Goal: Complete application form: Complete application form

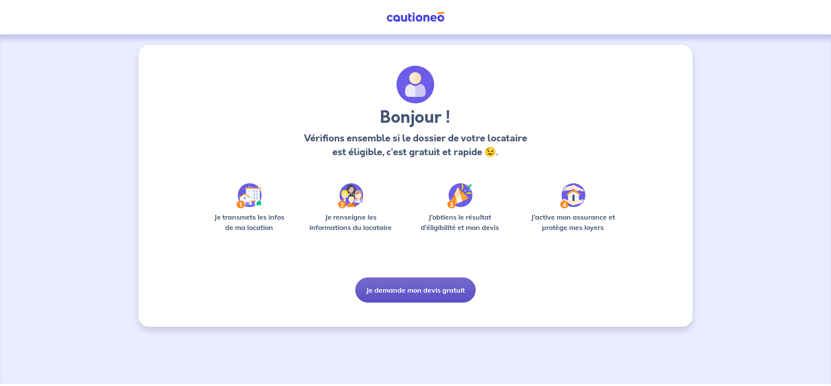
click at [433, 291] on button "Je demande mon devis gratuit" at bounding box center [415, 290] width 120 height 25
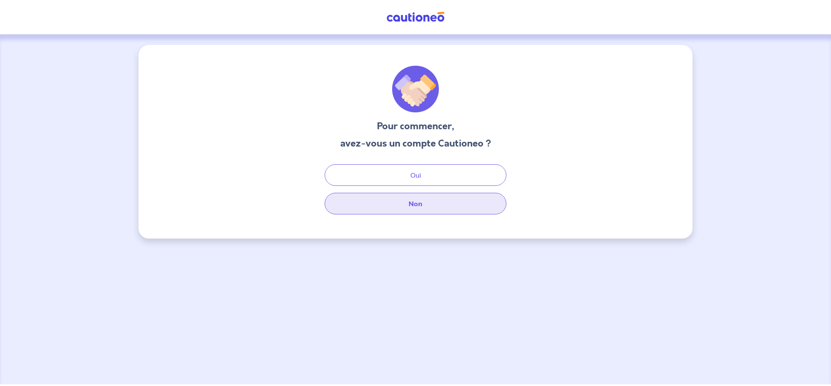
click at [430, 207] on button "Non" at bounding box center [416, 204] width 182 height 22
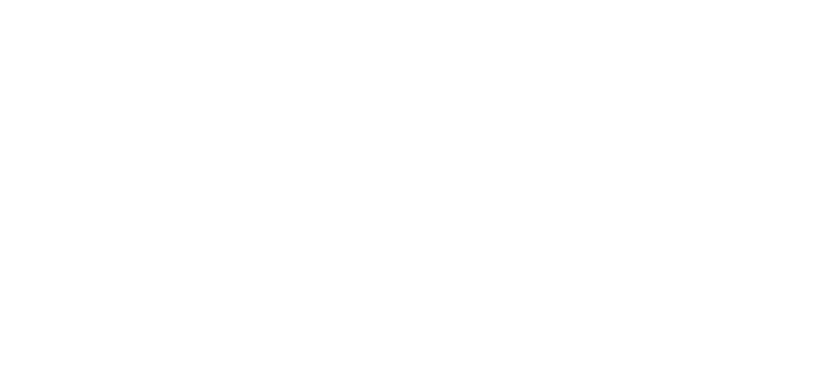
select select "FR"
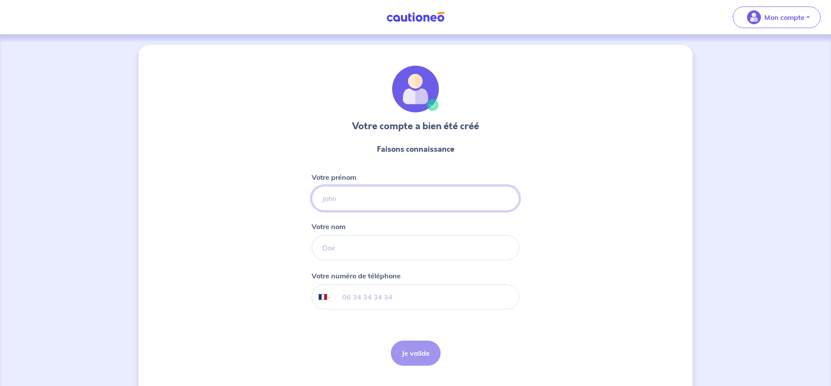
click at [362, 197] on input "Votre prénom" at bounding box center [416, 198] width 208 height 25
type input "Florent"
type input "Dubois"
type input "+33 6 75 95 37 40"
click at [399, 356] on button "Je valide" at bounding box center [416, 353] width 50 height 25
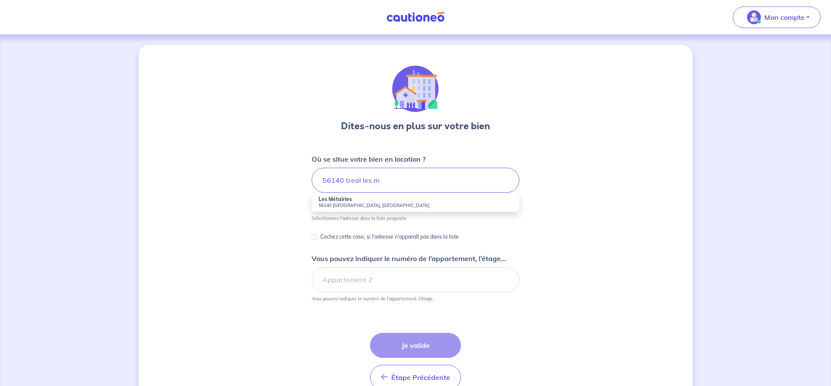
click at [344, 201] on strong "Les Métairies" at bounding box center [334, 199] width 33 height 6
type input "Les Métairies, 56140 Tréal, France"
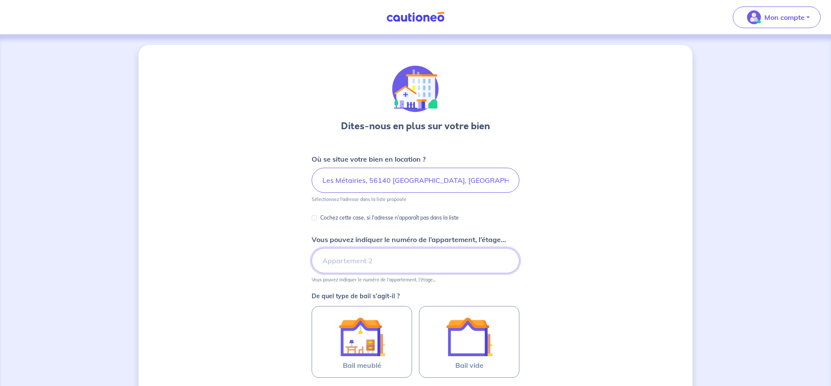
click at [341, 258] on input "Vous pouvez indiquer le numéro de l’appartement, l’étage..." at bounding box center [416, 260] width 208 height 25
type input "89"
click at [321, 179] on input "Les Métairies, 56140 Tréal, France" at bounding box center [416, 180] width 208 height 25
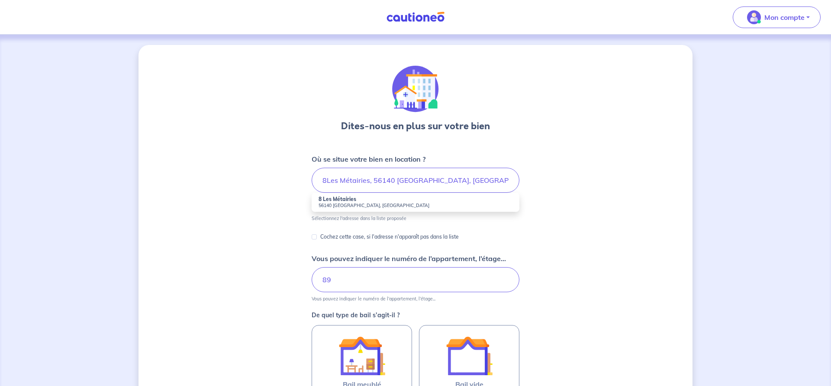
click at [355, 204] on small "56140 Tréal, France" at bounding box center [415, 206] width 194 height 6
type input "8 Les Métairies, 56140 Tréal, France"
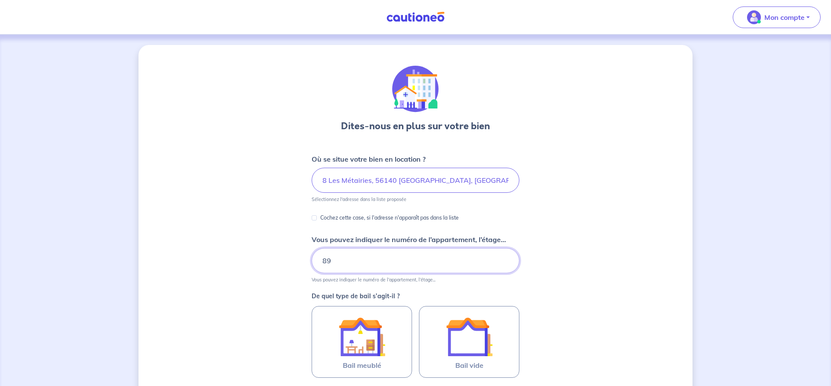
click at [331, 263] on input "89" at bounding box center [416, 260] width 208 height 25
type input "8"
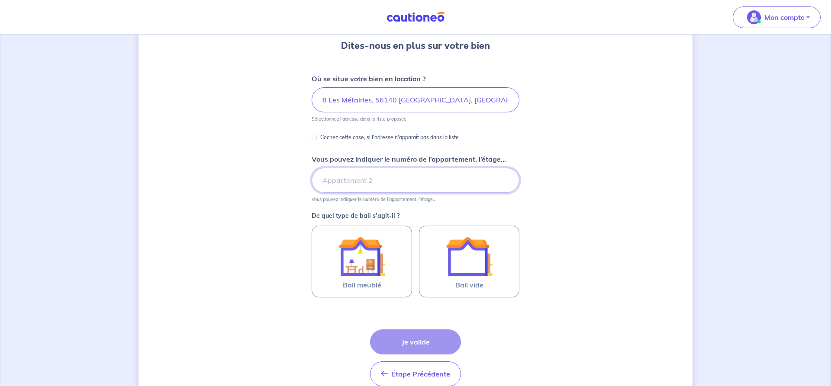
scroll to position [88, 0]
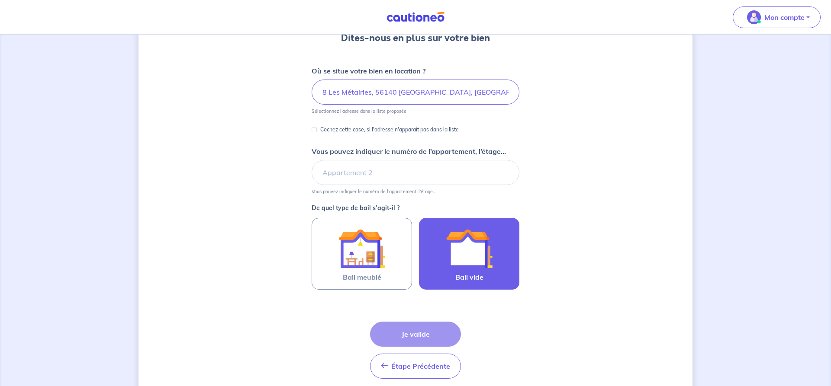
click at [475, 257] on img at bounding box center [469, 248] width 47 height 47
click at [0, 0] on input "Bail vide" at bounding box center [0, 0] width 0 height 0
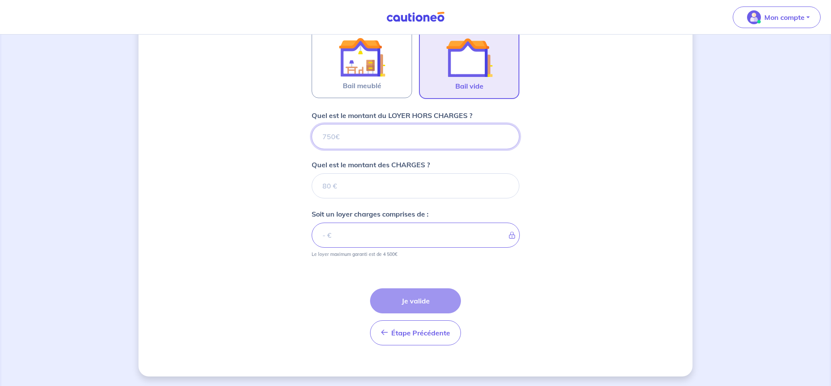
scroll to position [281, 0]
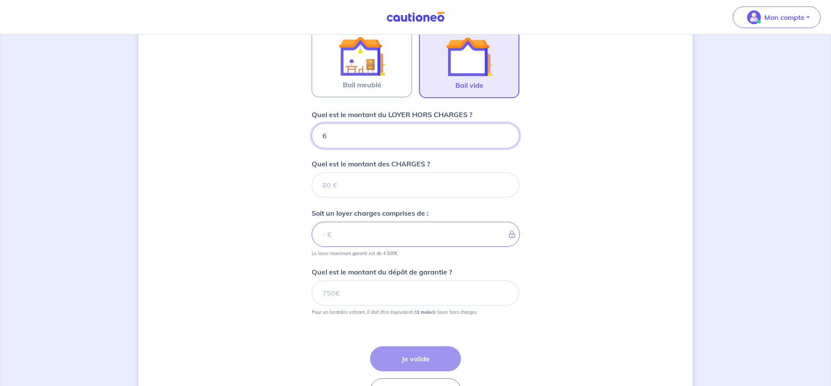
type input "60"
type input "600"
type input "0.01"
click at [505, 184] on input "0.01" at bounding box center [416, 185] width 208 height 25
type input "600.01"
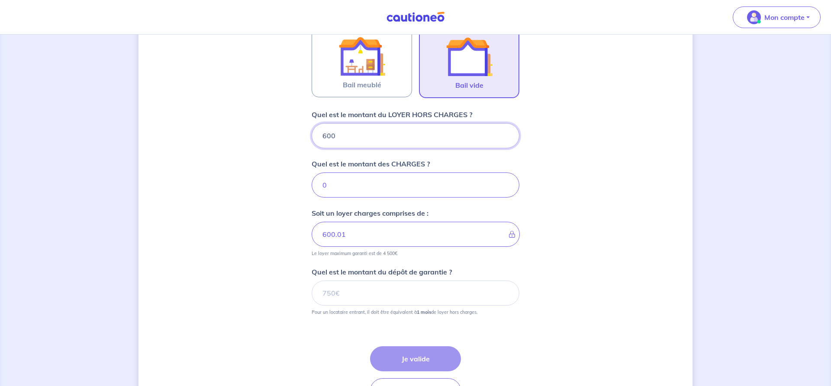
type input "0"
click at [504, 189] on input "0" at bounding box center [416, 185] width 208 height 25
type input "600"
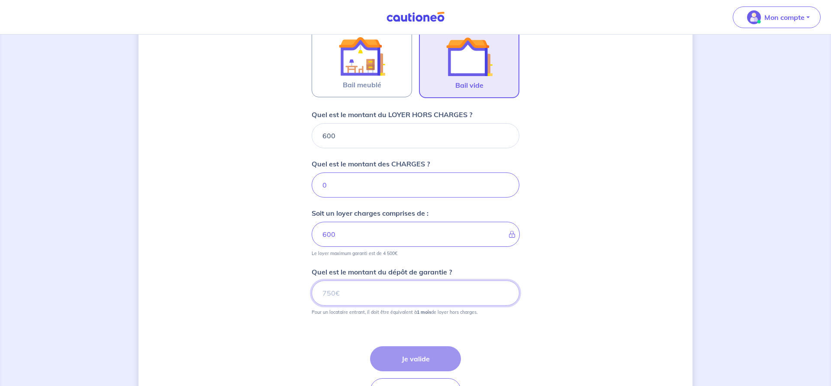
click at [338, 293] on input "Quel est le montant du dépôt de garantie ?" at bounding box center [416, 293] width 208 height 25
type input "600"
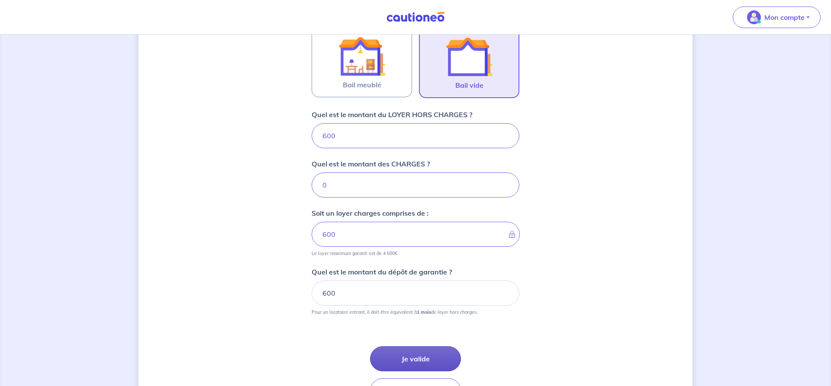
click at [389, 363] on button "Je valide" at bounding box center [415, 359] width 91 height 25
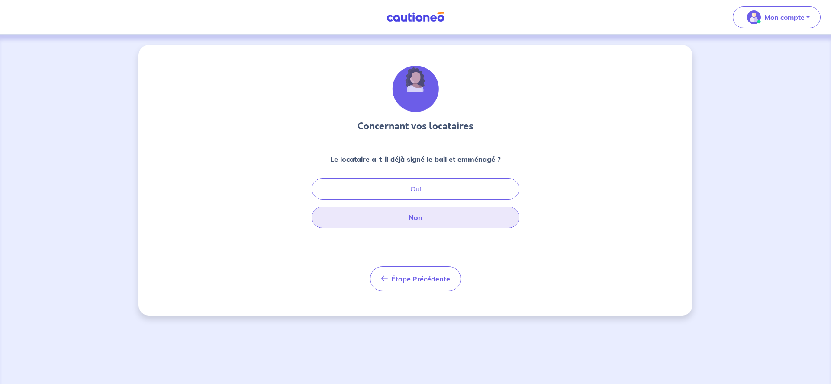
click at [438, 218] on button "Non" at bounding box center [416, 218] width 208 height 22
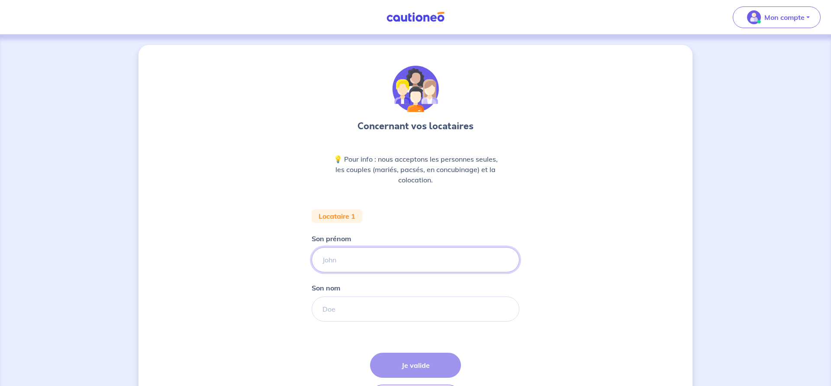
click at [386, 265] on input "Son prénom" at bounding box center [416, 260] width 208 height 25
type input "Johnny"
click at [379, 314] on input "Son nom" at bounding box center [416, 309] width 208 height 25
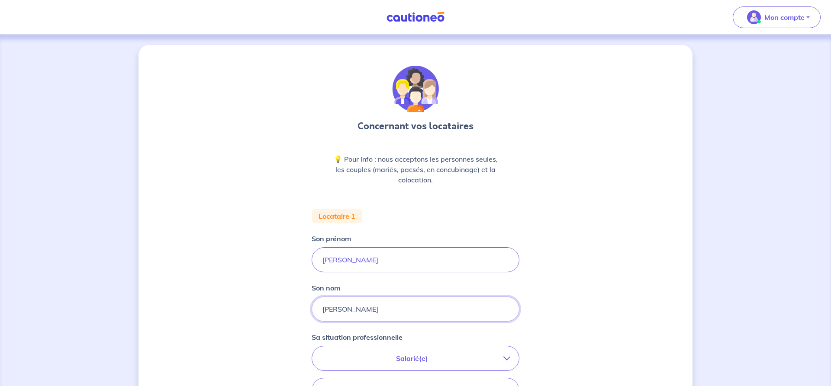
type input "Giampietro"
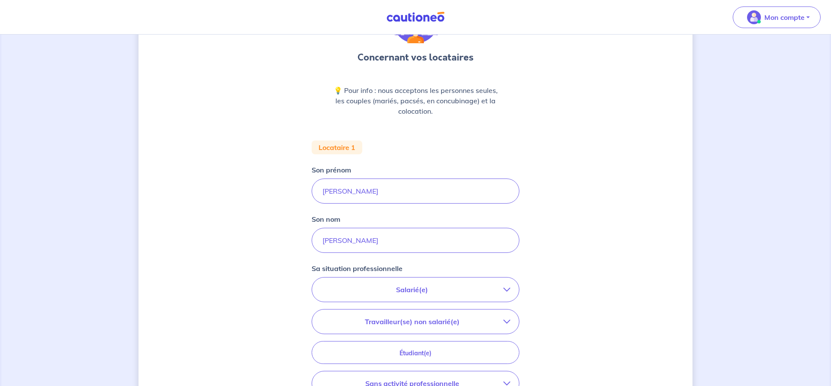
scroll to position [88, 0]
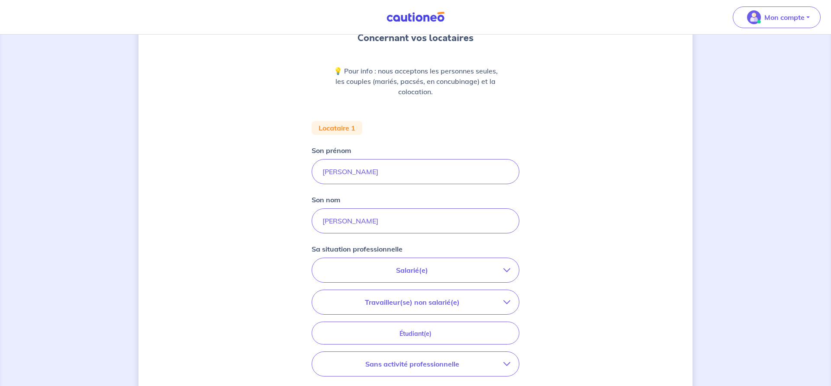
click at [472, 278] on button "Salarié(e)" at bounding box center [415, 270] width 207 height 24
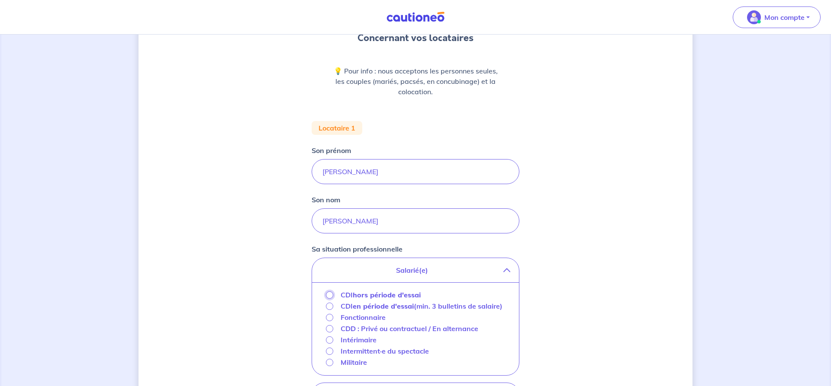
click at [332, 295] on input "CDI hors période d'essai" at bounding box center [329, 295] width 7 height 7
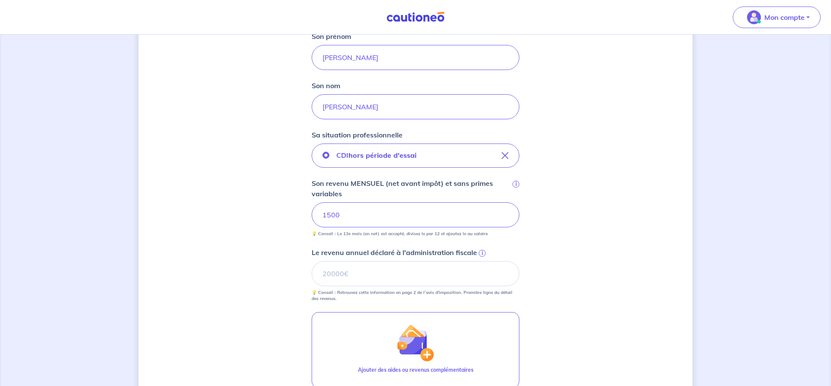
scroll to position [221, 0]
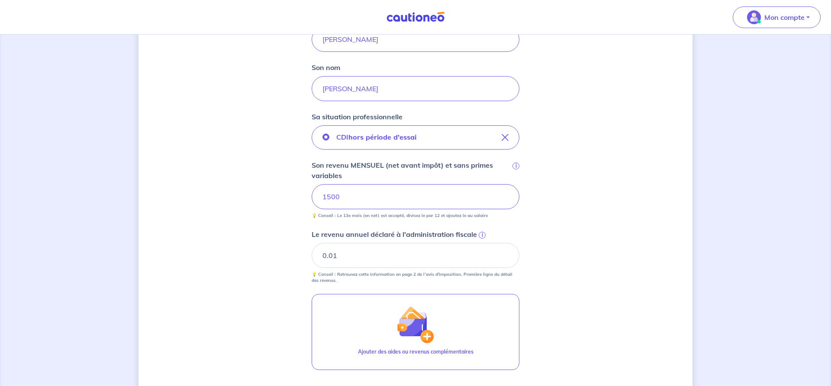
click at [504, 253] on input "0.01" at bounding box center [416, 255] width 208 height 25
type input "0"
click at [504, 259] on input "0" at bounding box center [416, 255] width 208 height 25
click at [394, 257] on input "0" at bounding box center [416, 255] width 208 height 25
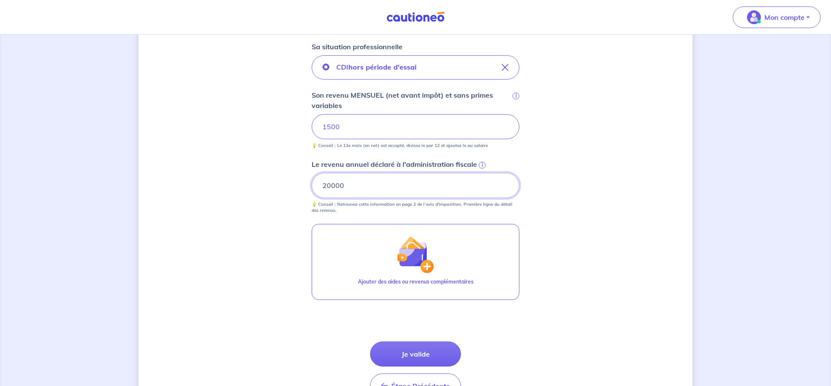
scroll to position [309, 0]
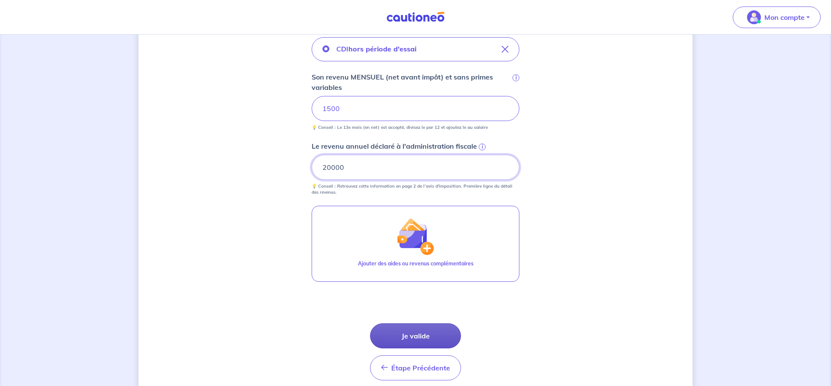
type input "20000"
click at [382, 333] on button "Je valide" at bounding box center [415, 336] width 91 height 25
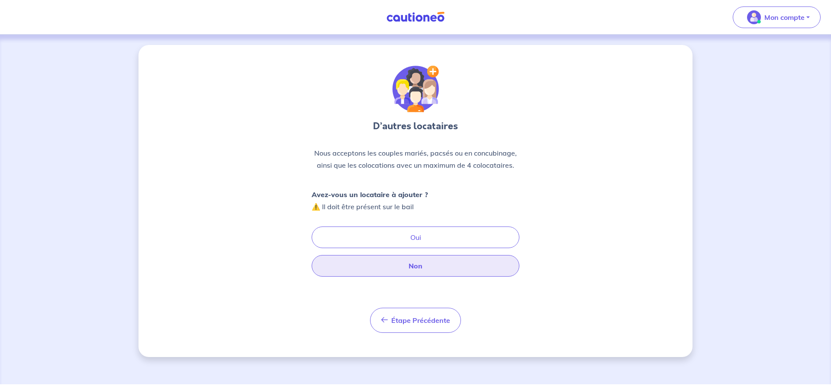
click at [367, 272] on button "Non" at bounding box center [416, 266] width 208 height 22
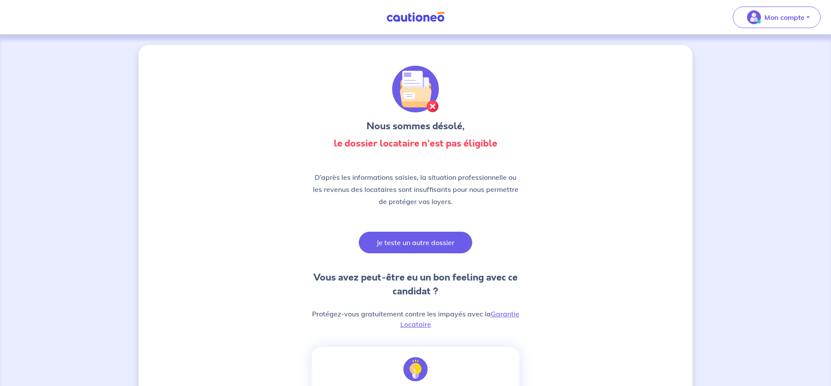
click at [415, 240] on button "Je teste un autre dossier" at bounding box center [415, 243] width 113 height 22
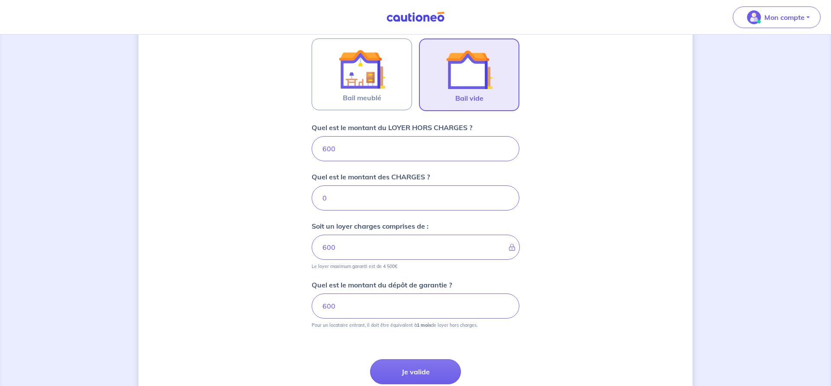
scroll to position [340, 0]
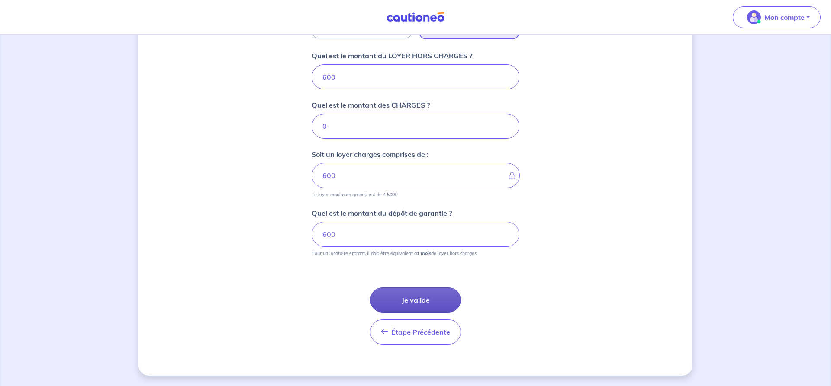
click at [427, 304] on button "Je valide" at bounding box center [415, 300] width 91 height 25
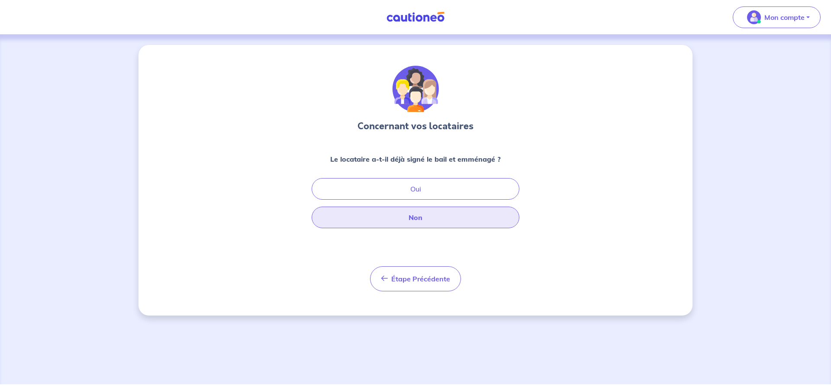
click at [431, 221] on button "Non" at bounding box center [416, 218] width 208 height 22
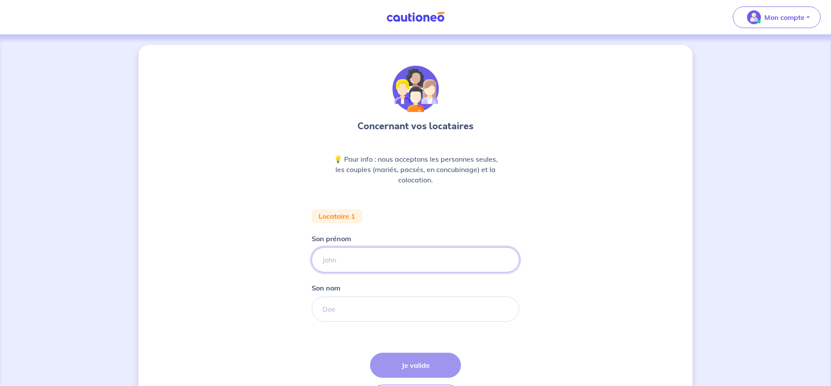
click at [431, 259] on input "Son prénom" at bounding box center [416, 260] width 208 height 25
type input "Johnny"
click at [413, 307] on input "Son nom" at bounding box center [416, 309] width 208 height 25
click at [414, 310] on input "Son nom" at bounding box center [416, 309] width 208 height 25
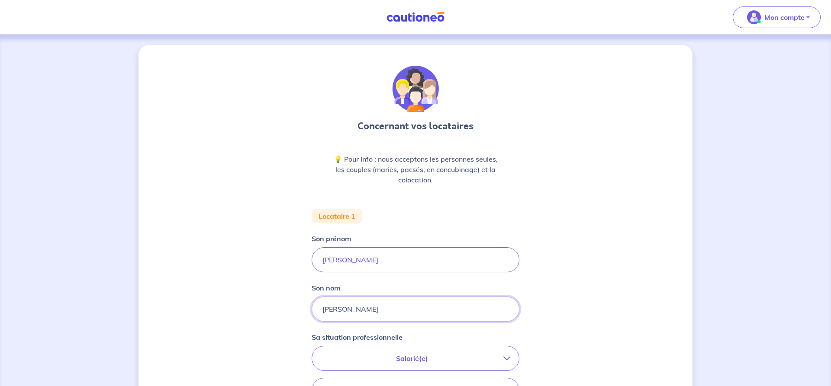
scroll to position [44, 0]
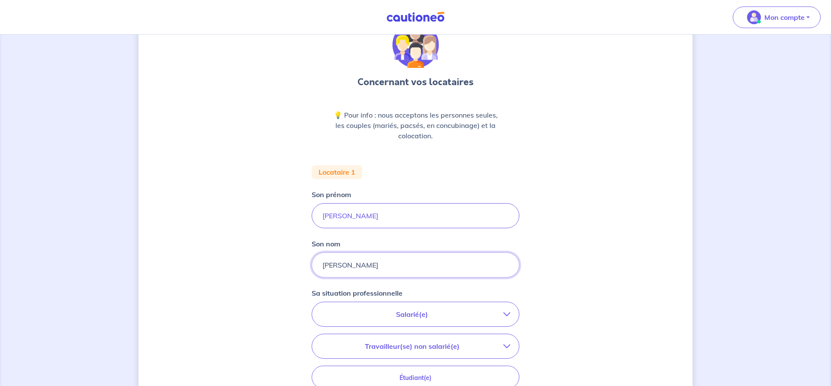
type input "Giampietro"
click at [462, 319] on p "Salarié(e)" at bounding box center [412, 314] width 183 height 10
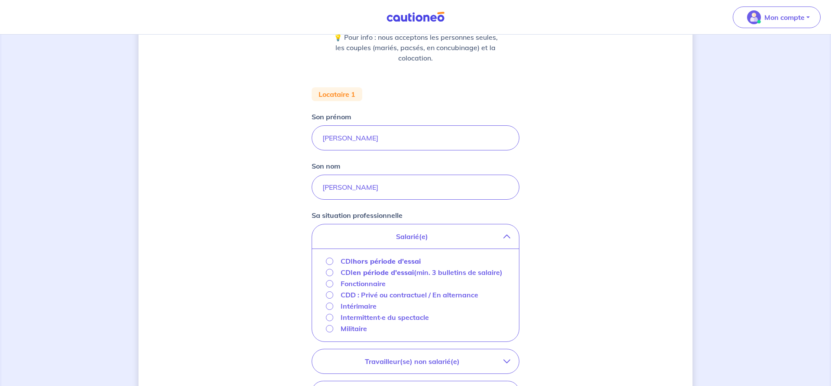
scroll to position [132, 0]
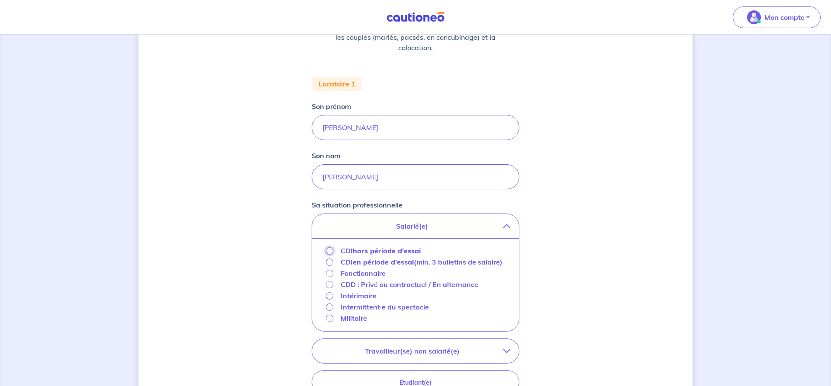
click at [331, 252] on input "CDI hors période d'essai" at bounding box center [329, 251] width 7 height 7
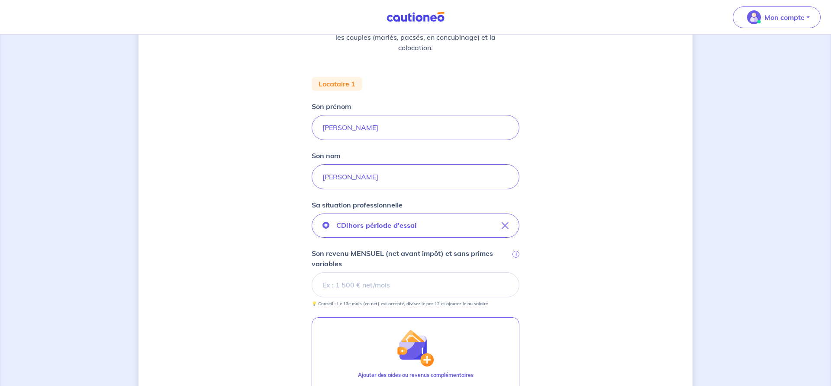
click at [370, 281] on input "Son revenu MENSUEL (net avant impôt) et sans primes variables i" at bounding box center [416, 285] width 208 height 25
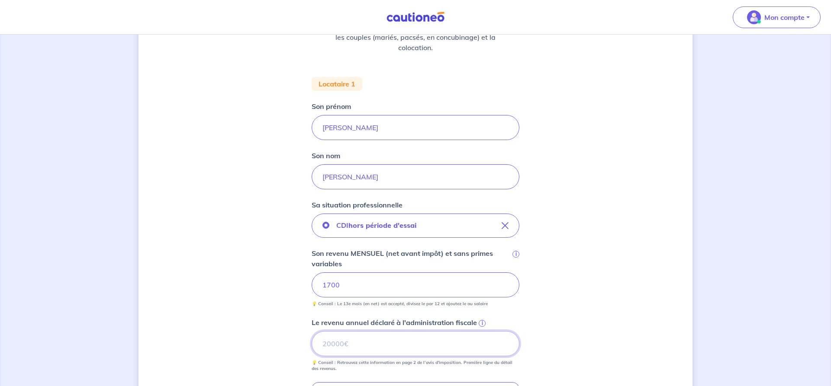
click at [505, 340] on input "Le revenu annuel déclaré à l'administration fiscale i" at bounding box center [416, 343] width 208 height 25
click at [378, 343] on input "Le revenu annuel déclaré à l'administration fiscale i" at bounding box center [416, 343] width 208 height 25
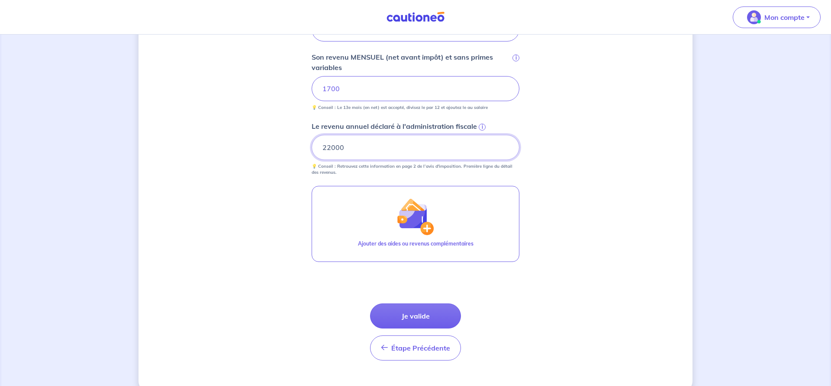
scroll to position [345, 0]
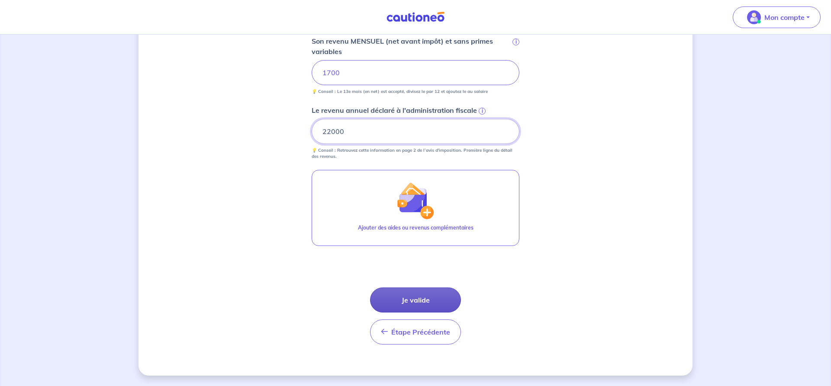
type input "22000"
click at [389, 302] on button "Je valide" at bounding box center [415, 300] width 91 height 25
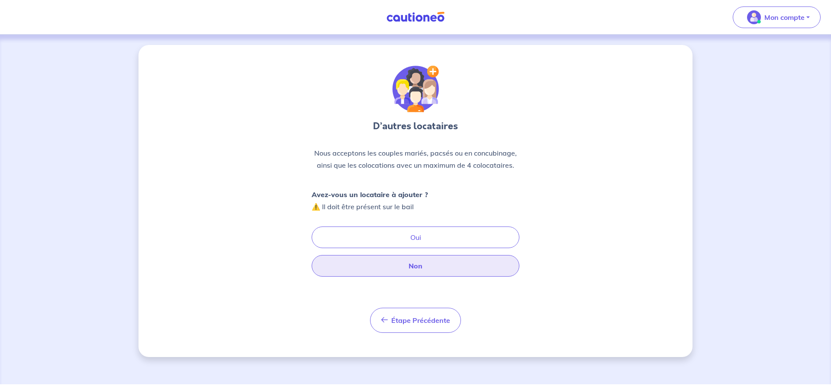
click at [351, 265] on button "Non" at bounding box center [416, 266] width 208 height 22
